Goal: Task Accomplishment & Management: Manage account settings

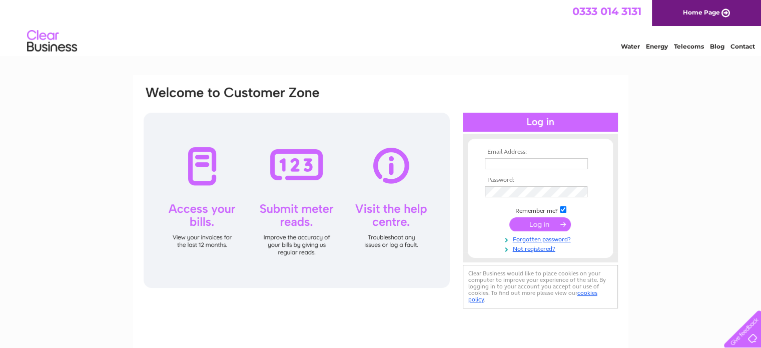
type input "keith@redplumbing.co.uk"
click at [528, 230] on input "submit" at bounding box center [541, 224] width 62 height 14
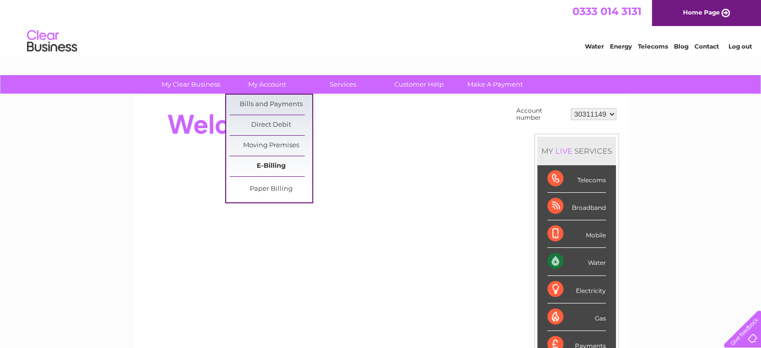
click at [269, 166] on link "E-Billing" at bounding box center [271, 166] width 83 height 20
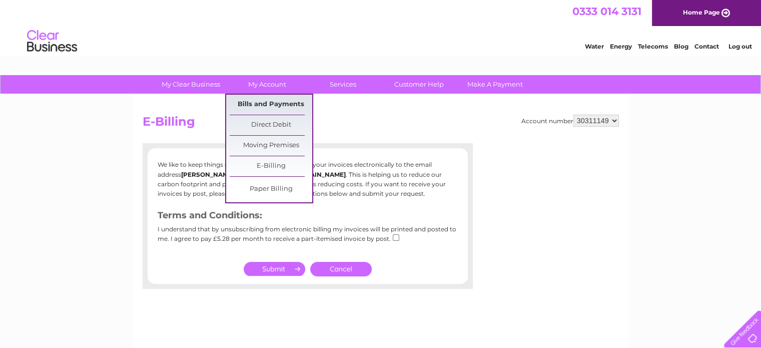
click at [266, 104] on link "Bills and Payments" at bounding box center [271, 105] width 83 height 20
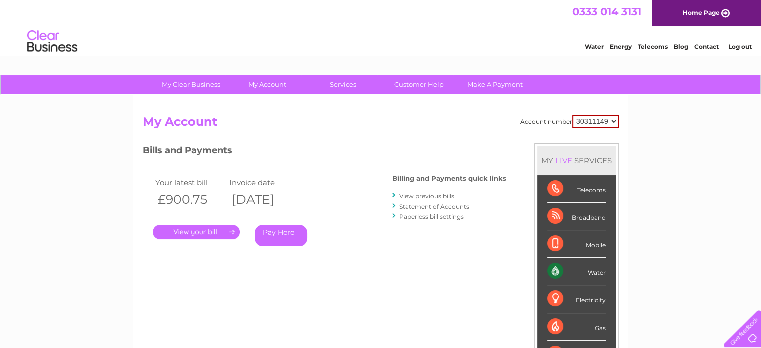
click at [167, 231] on link "." at bounding box center [196, 232] width 87 height 15
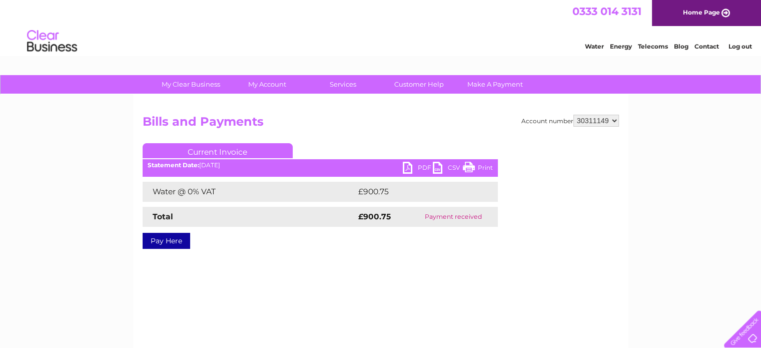
click at [418, 165] on link "PDF" at bounding box center [418, 169] width 30 height 15
